Goal: Information Seeking & Learning: Learn about a topic

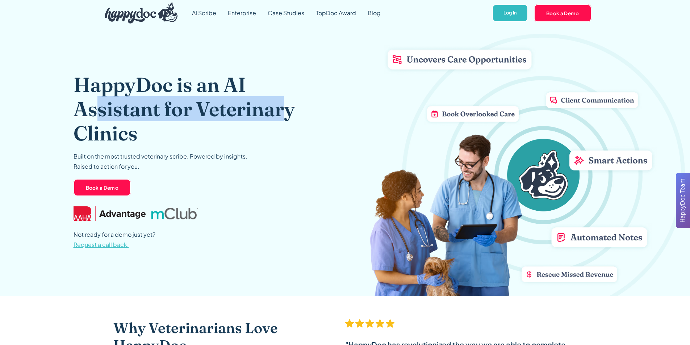
drag, startPoint x: 98, startPoint y: 105, endPoint x: 284, endPoint y: 109, distance: 186.6
click at [284, 109] on h1 "HappyDoc is an AI Assistant for Veterinary Clinics" at bounding box center [196, 108] width 245 height 73
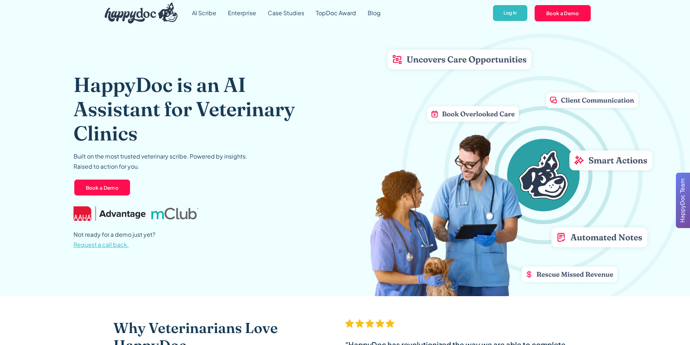
click at [254, 144] on h1 "HappyDoc is an AI Assistant for Veterinary Clinics" at bounding box center [196, 108] width 245 height 73
click at [213, 14] on link "AI Scribe" at bounding box center [204, 13] width 36 height 26
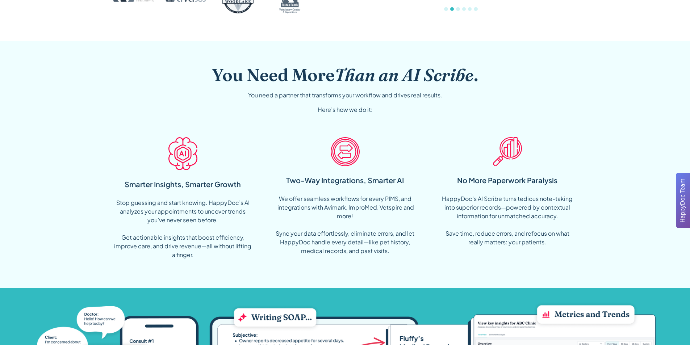
scroll to position [254, 0]
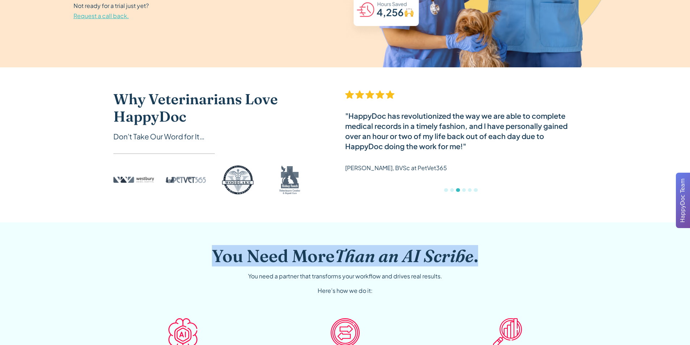
drag, startPoint x: 216, startPoint y: 257, endPoint x: 526, endPoint y: 274, distance: 310.9
click at [526, 274] on div "You Need More Than an AI Scribe . You need a partner that transforms your workf…" at bounding box center [345, 279] width 464 height 67
click at [526, 272] on div "You Need More Than an AI Scribe . You need a partner that transforms your workf…" at bounding box center [345, 279] width 464 height 67
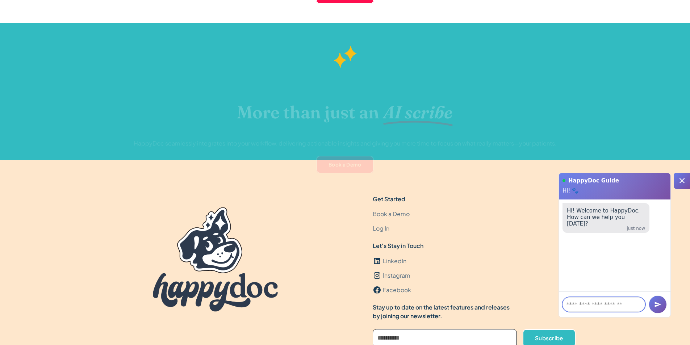
scroll to position [2140, 0]
